Goal: Information Seeking & Learning: Learn about a topic

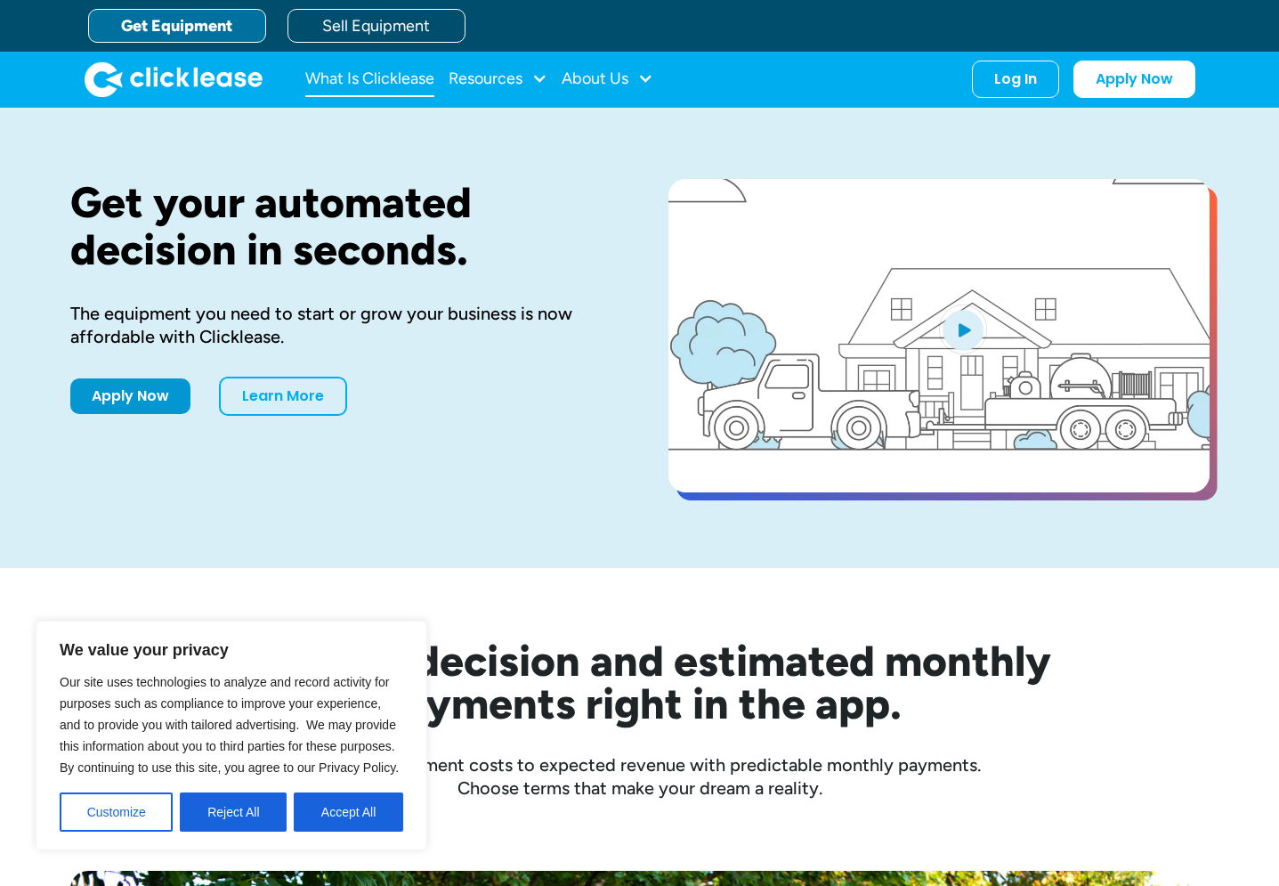
click at [383, 81] on link "What Is Clicklease" at bounding box center [369, 79] width 129 height 36
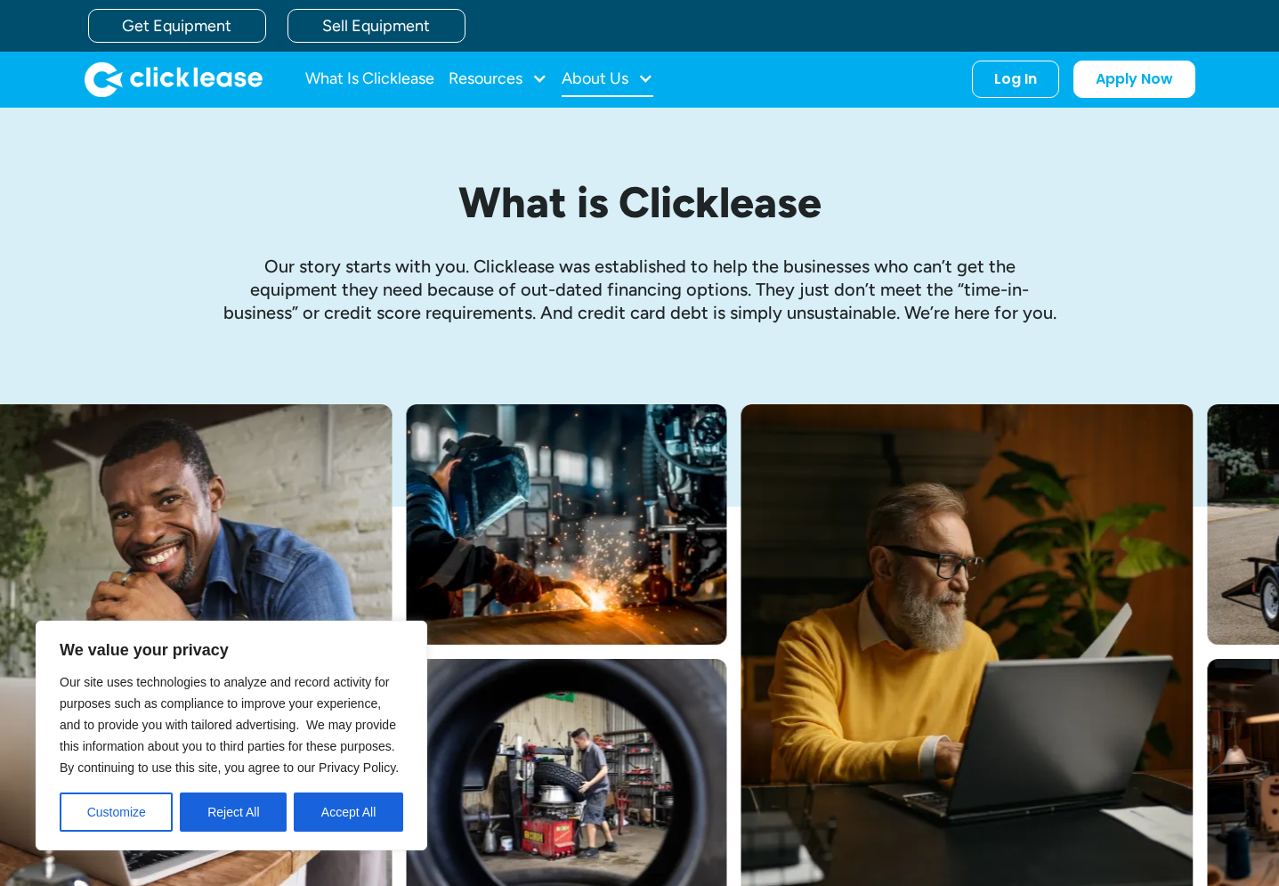
click at [602, 78] on div "About Us" at bounding box center [595, 78] width 67 height 0
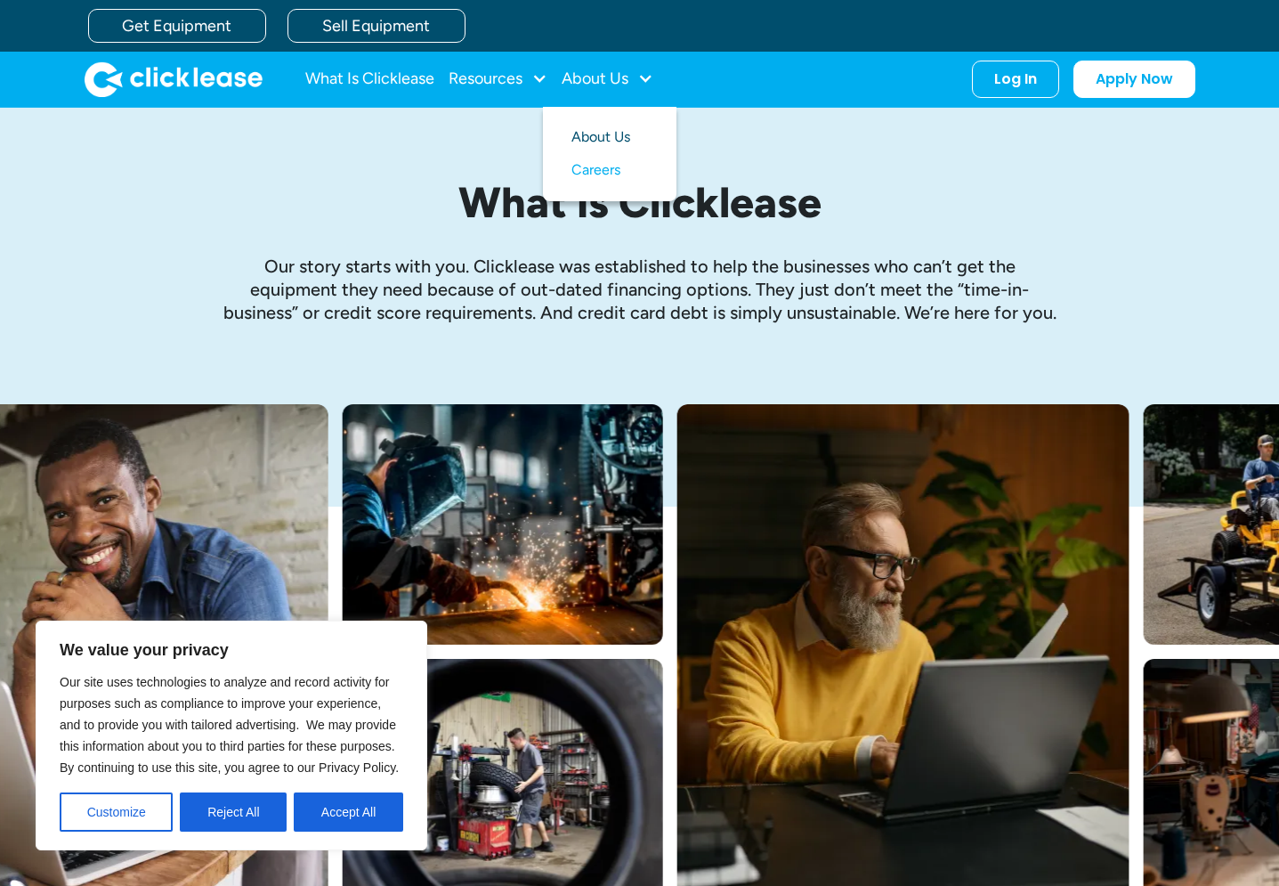
click at [592, 143] on link "About Us" at bounding box center [609, 137] width 77 height 33
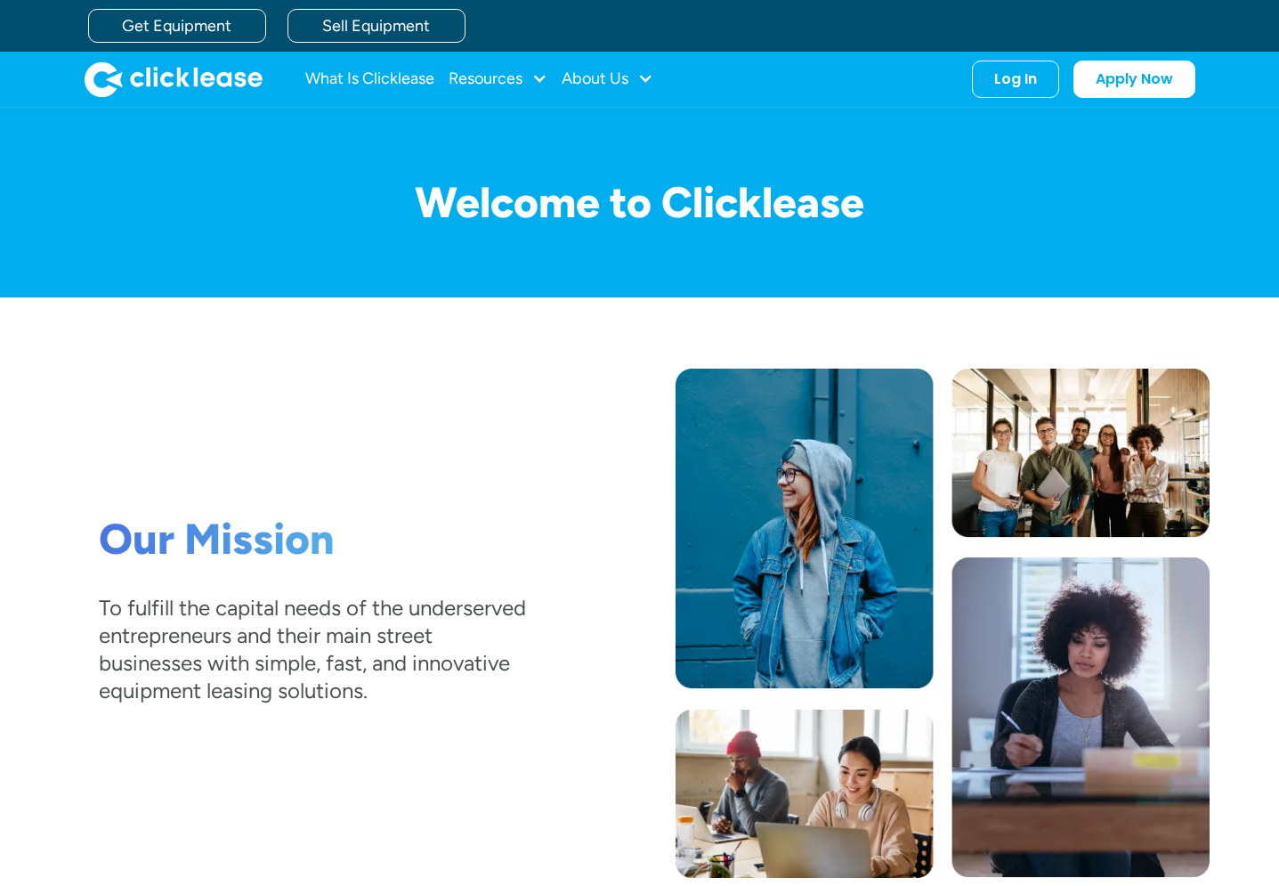
click at [531, 373] on div "Our Mission To fulfill the capital needs of the underserved entrepreneurs and t…" at bounding box center [639, 622] width 1139 height 509
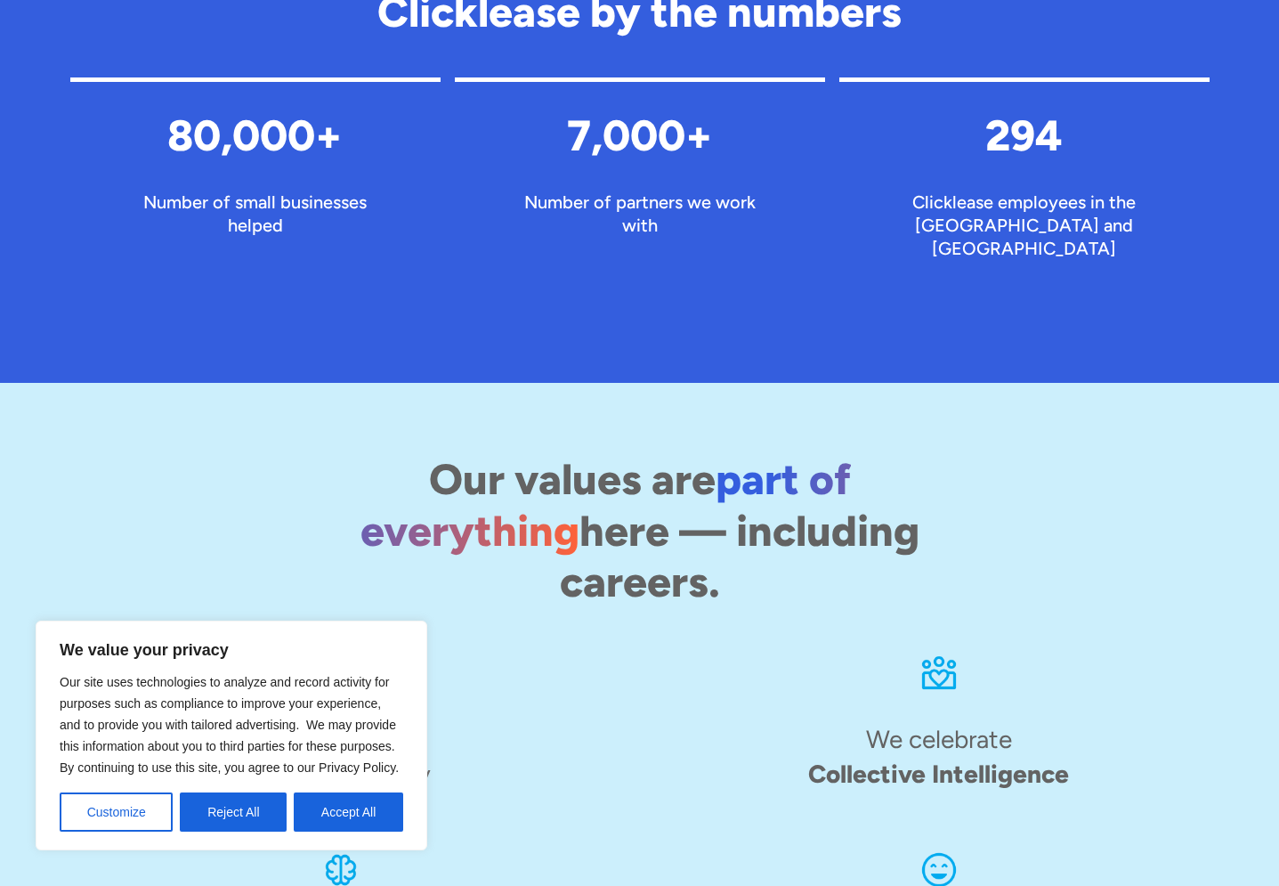
scroll to position [2065, 0]
